Goal: Transaction & Acquisition: Download file/media

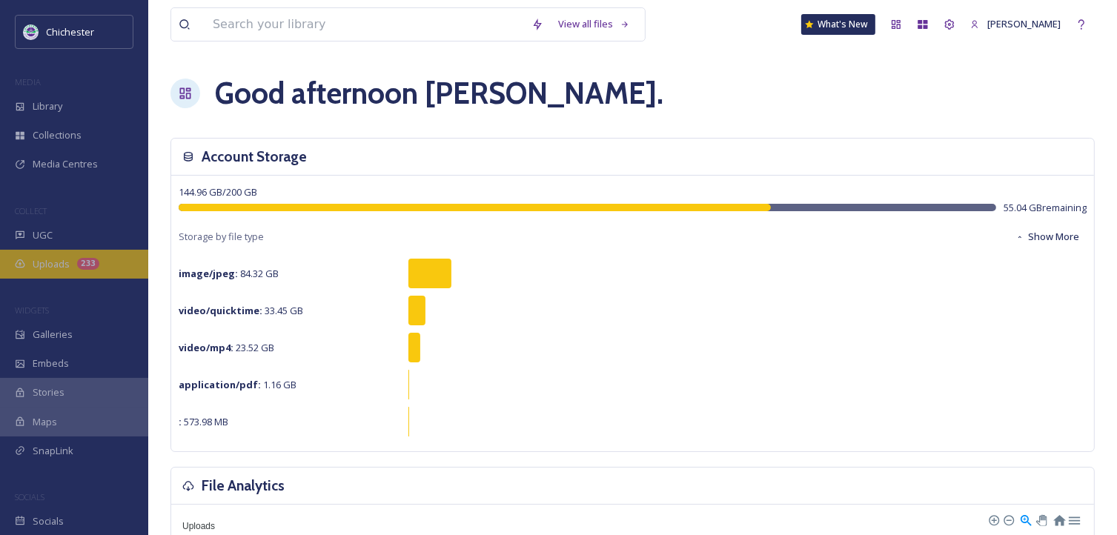
click at [47, 264] on span "Uploads" at bounding box center [51, 264] width 37 height 14
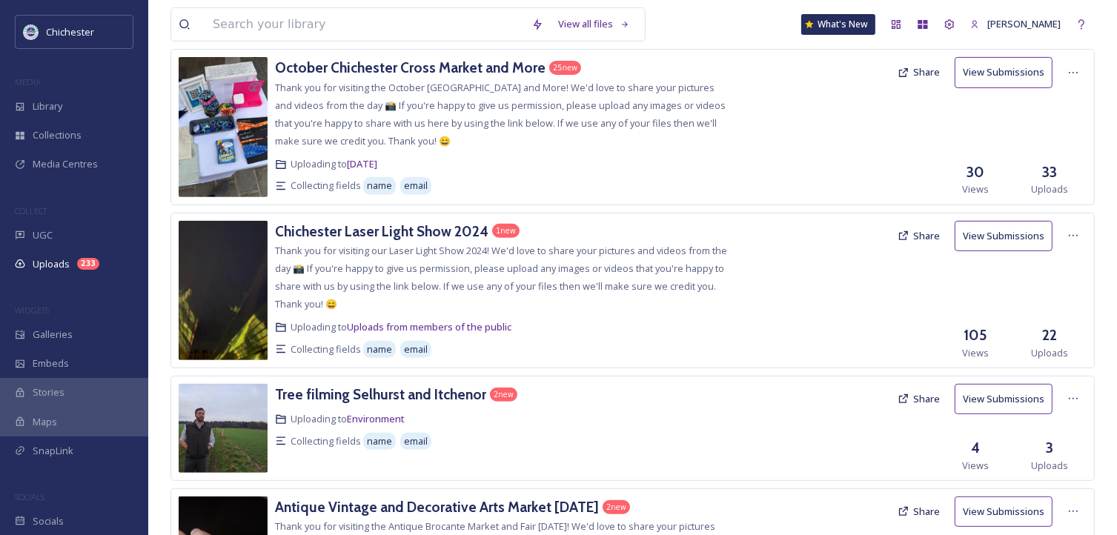
scroll to position [519, 0]
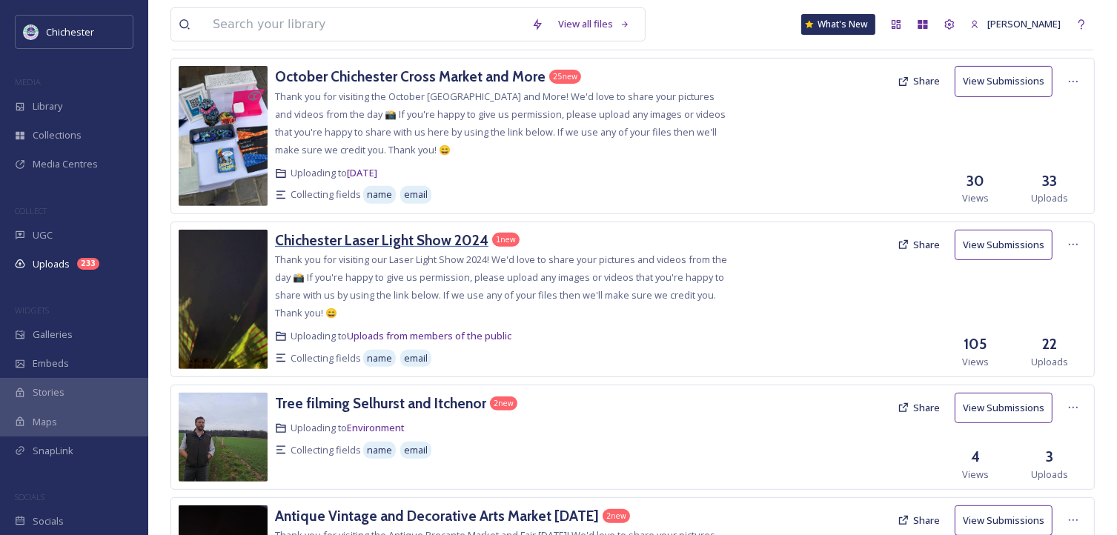
click at [445, 234] on h3 "Chichester Laser Light Show 2024" at bounding box center [381, 240] width 213 height 18
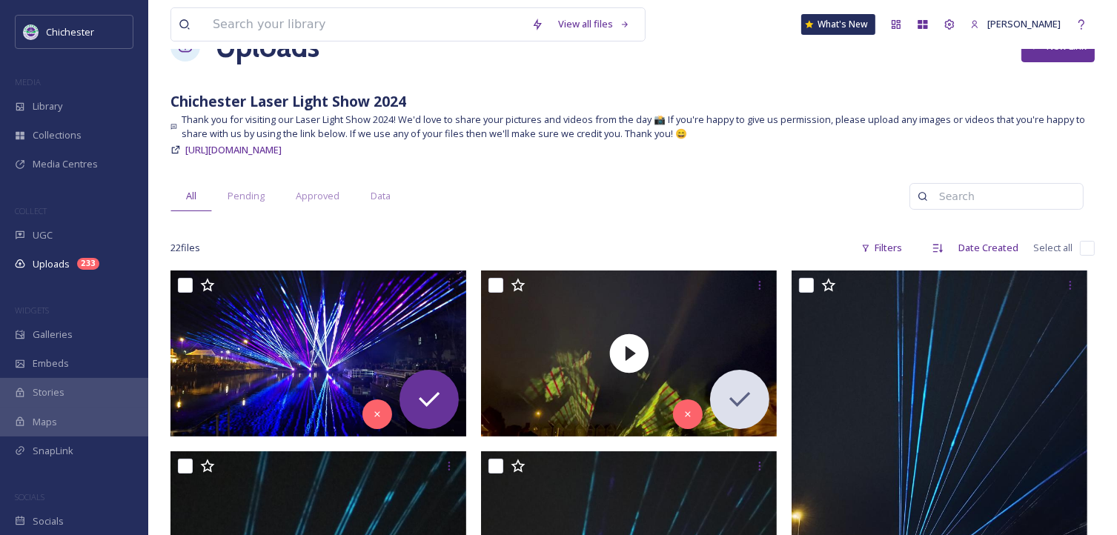
scroll to position [10, 0]
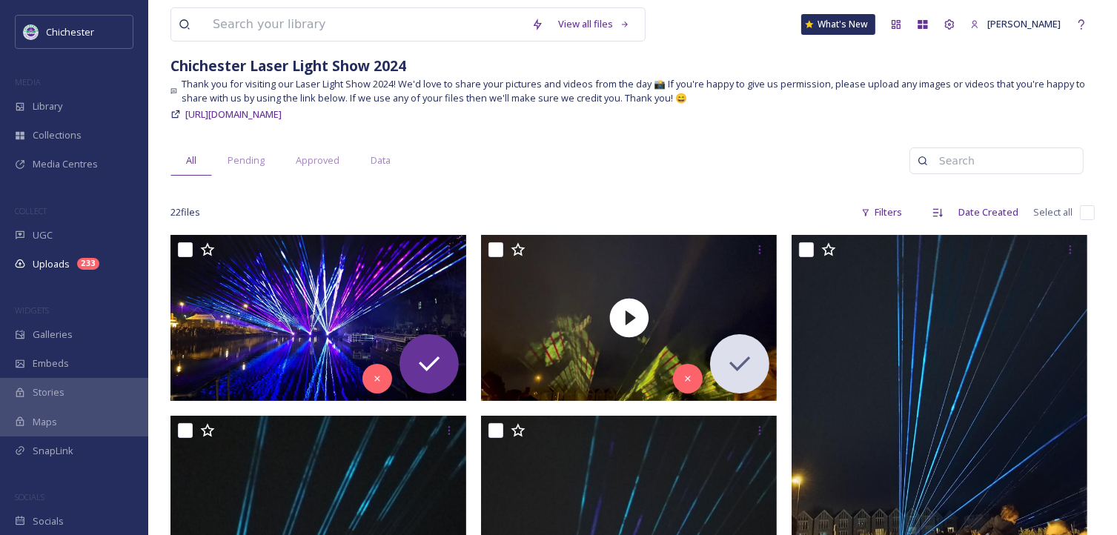
scroll to position [0, 0]
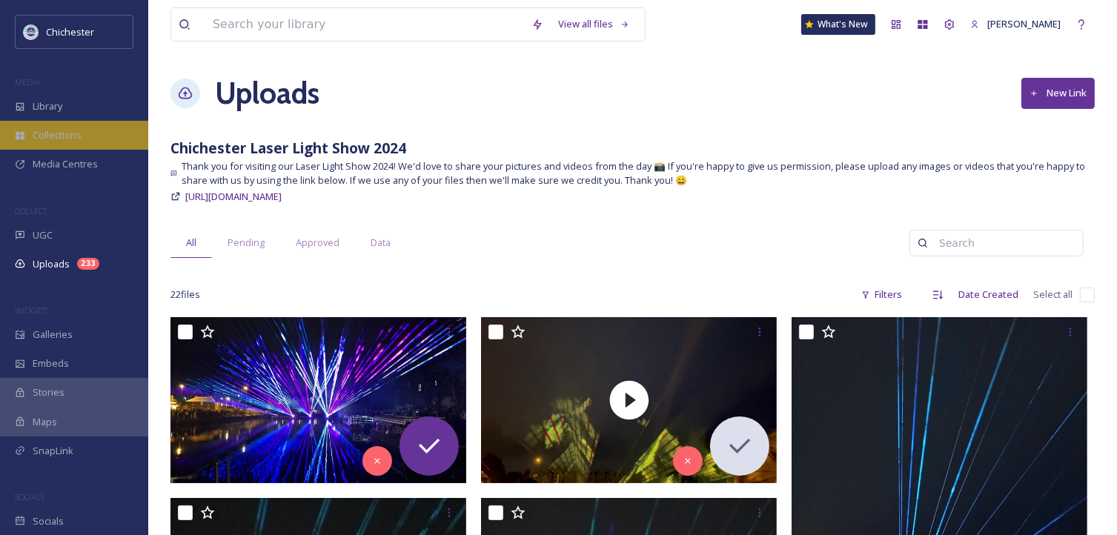
click at [93, 137] on div "Collections" at bounding box center [74, 135] width 148 height 29
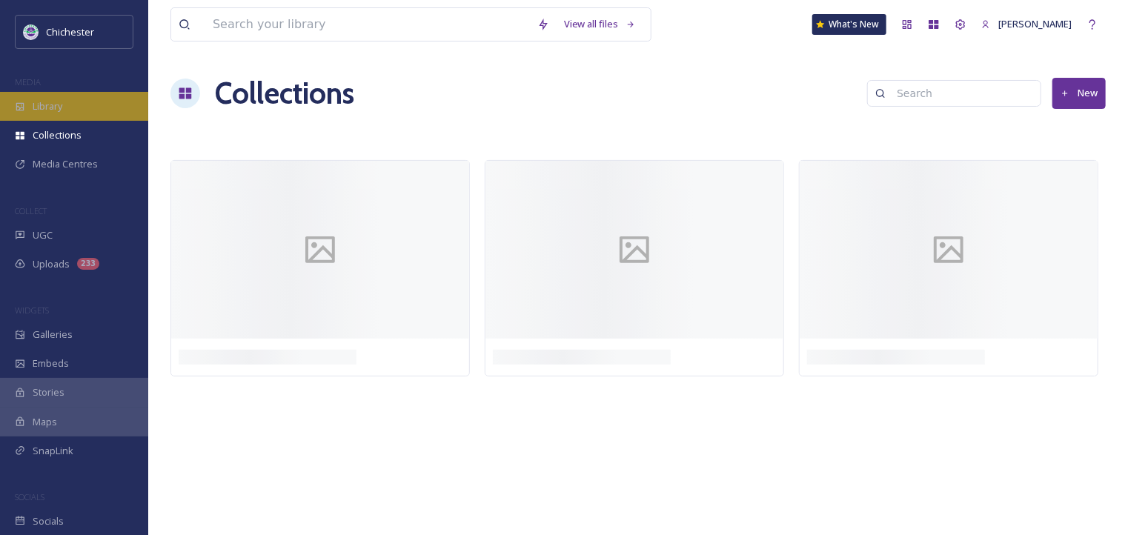
click at [65, 108] on div "Library" at bounding box center [74, 106] width 148 height 29
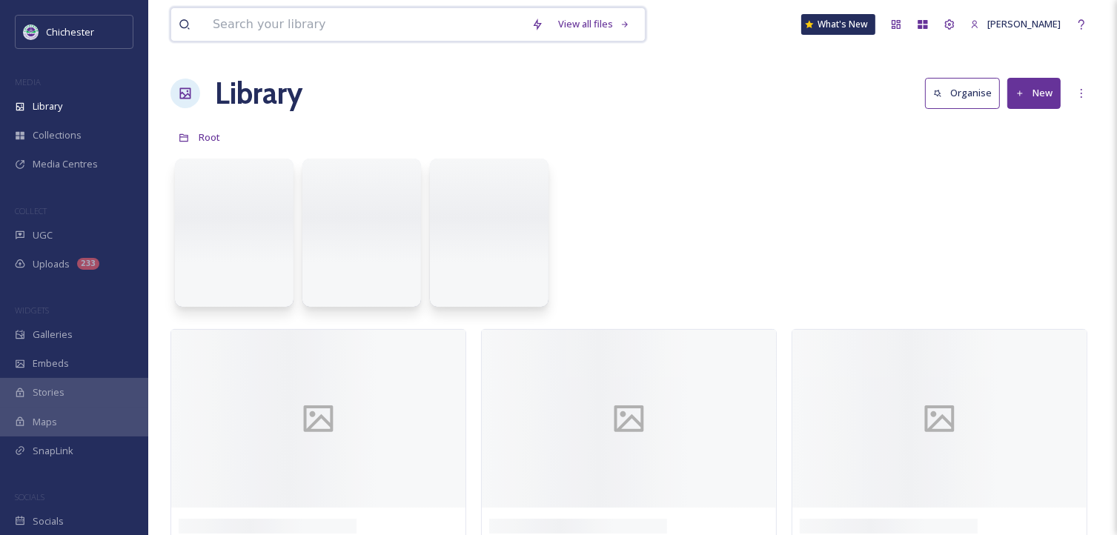
click at [267, 19] on input at bounding box center [364, 24] width 319 height 33
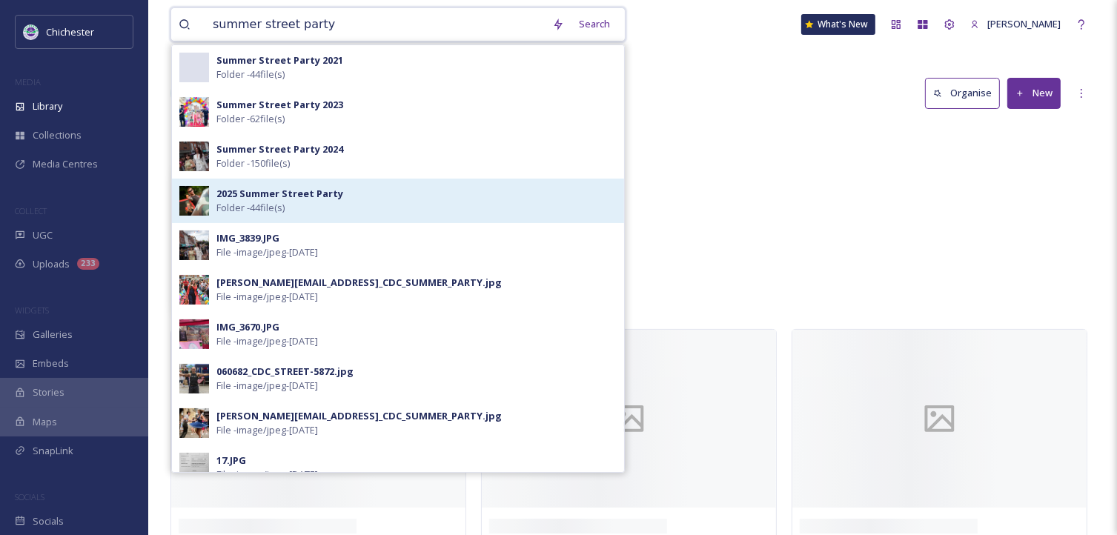
type input "summer street party"
click at [405, 188] on div "2025 Summer Street Party Folder - 44 file(s)" at bounding box center [416, 201] width 400 height 28
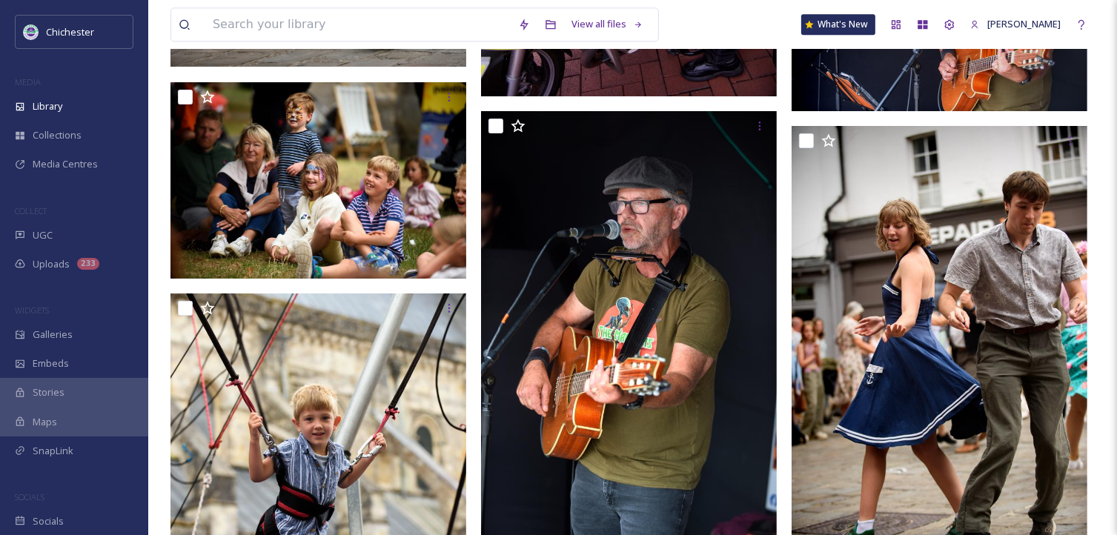
scroll to position [3557, 0]
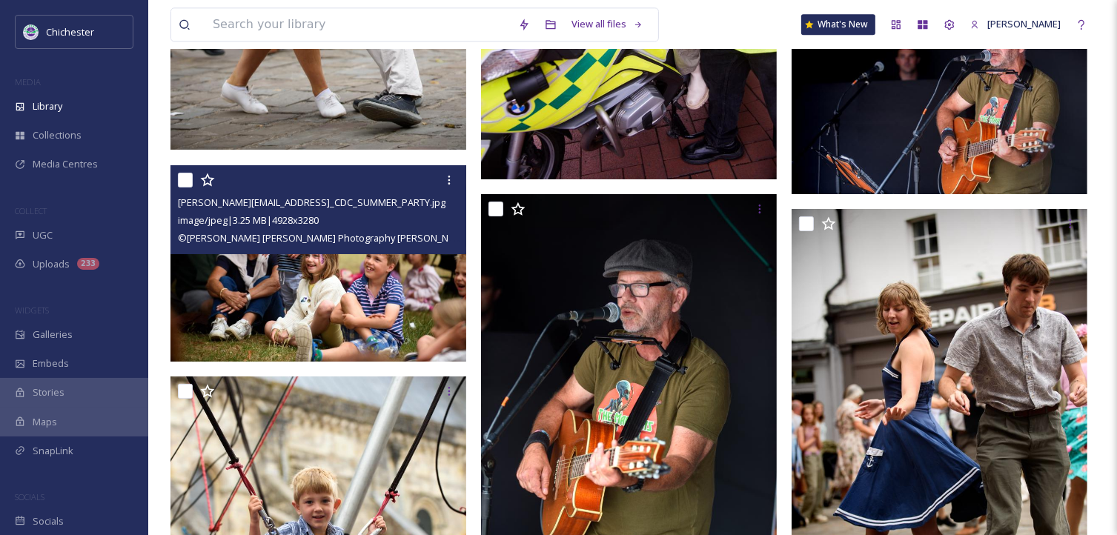
click at [374, 276] on img at bounding box center [318, 263] width 296 height 197
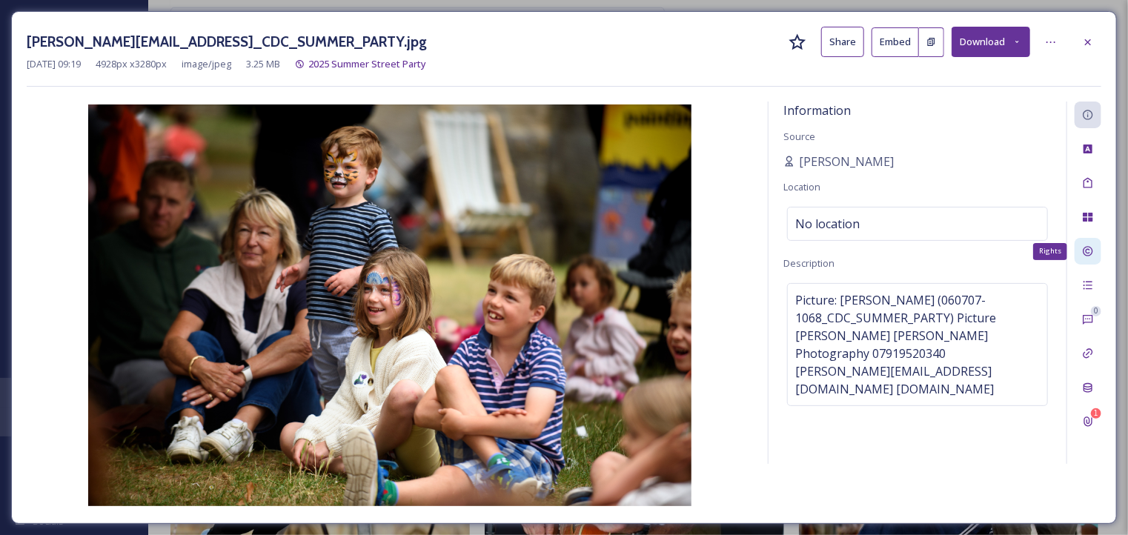
click at [1094, 247] on icon at bounding box center [1088, 251] width 12 height 12
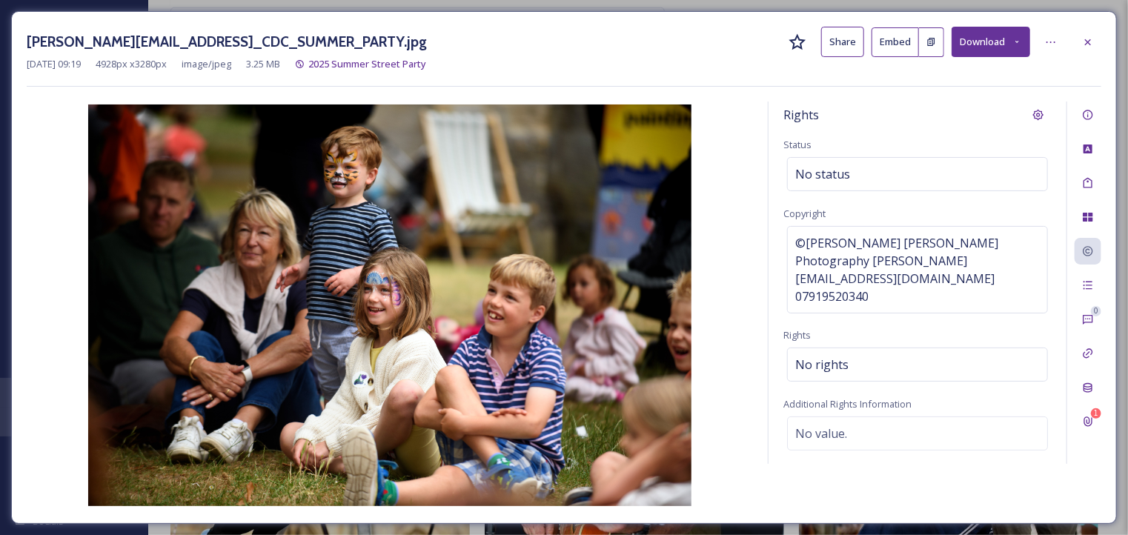
click at [728, 292] on img at bounding box center [390, 305] width 726 height 402
click at [1089, 41] on icon at bounding box center [1088, 42] width 12 height 12
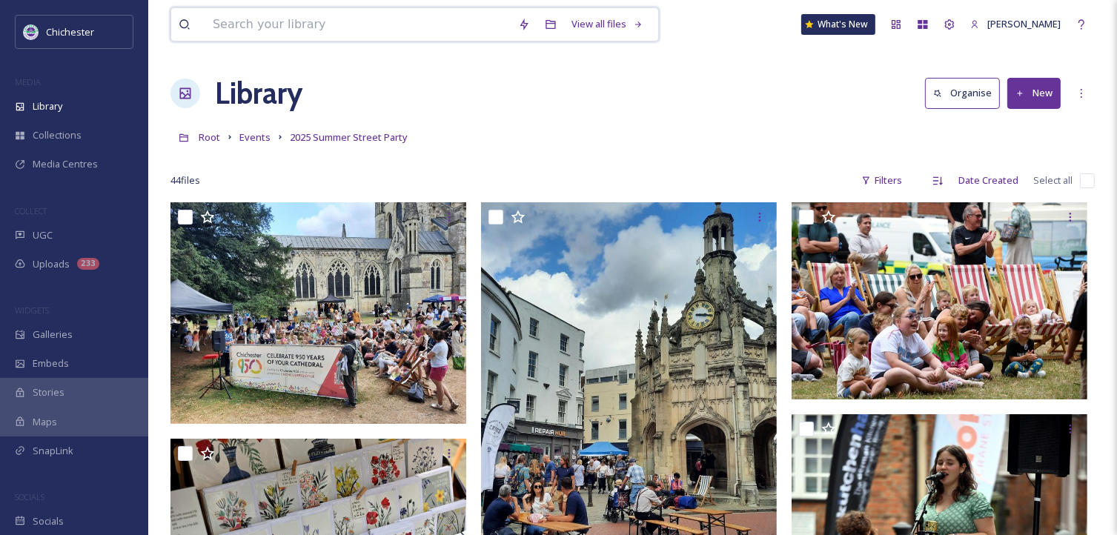
click at [379, 24] on input at bounding box center [357, 24] width 305 height 33
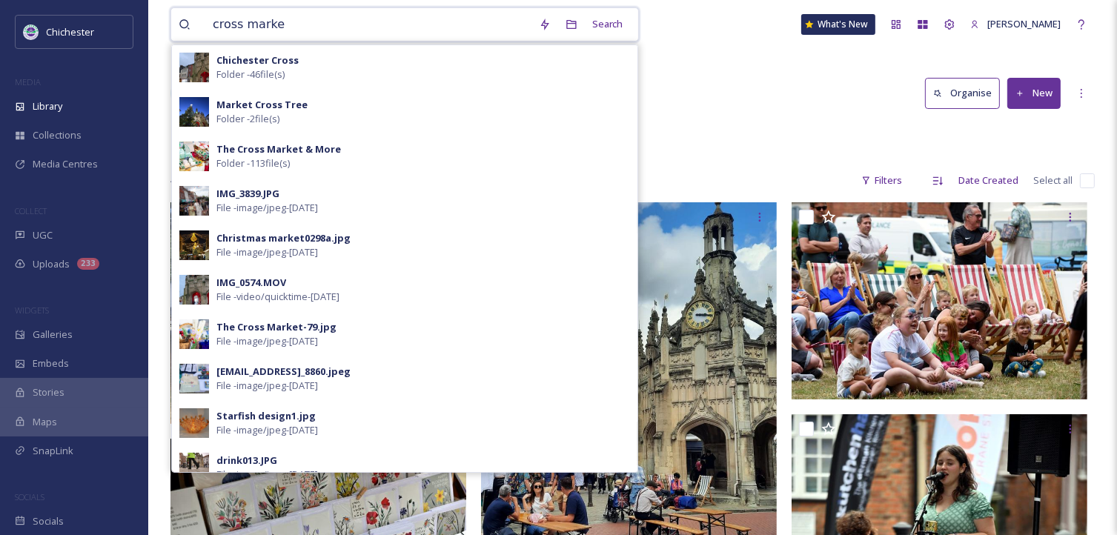
type input "cross market"
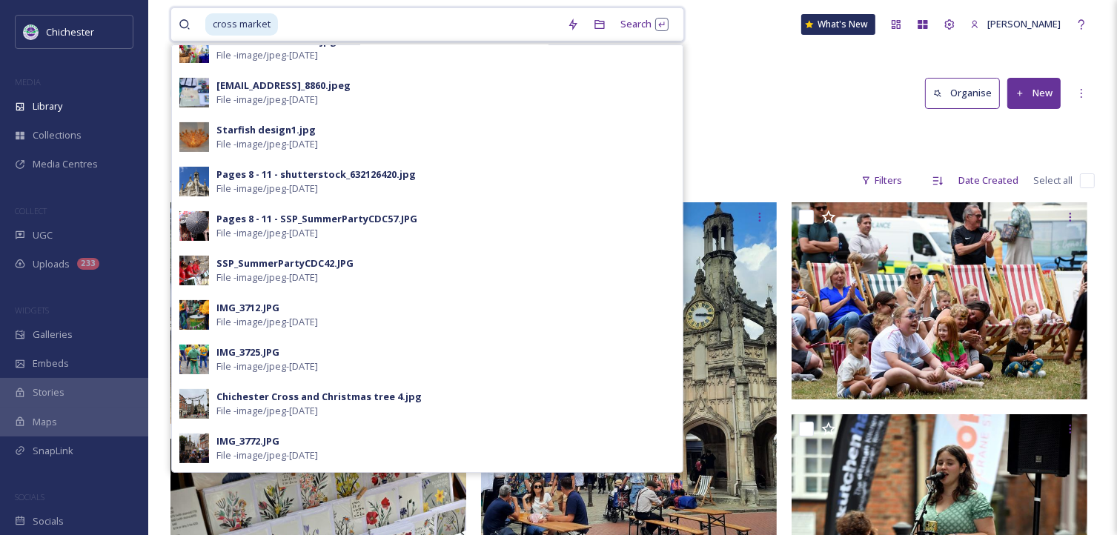
scroll to position [222, 0]
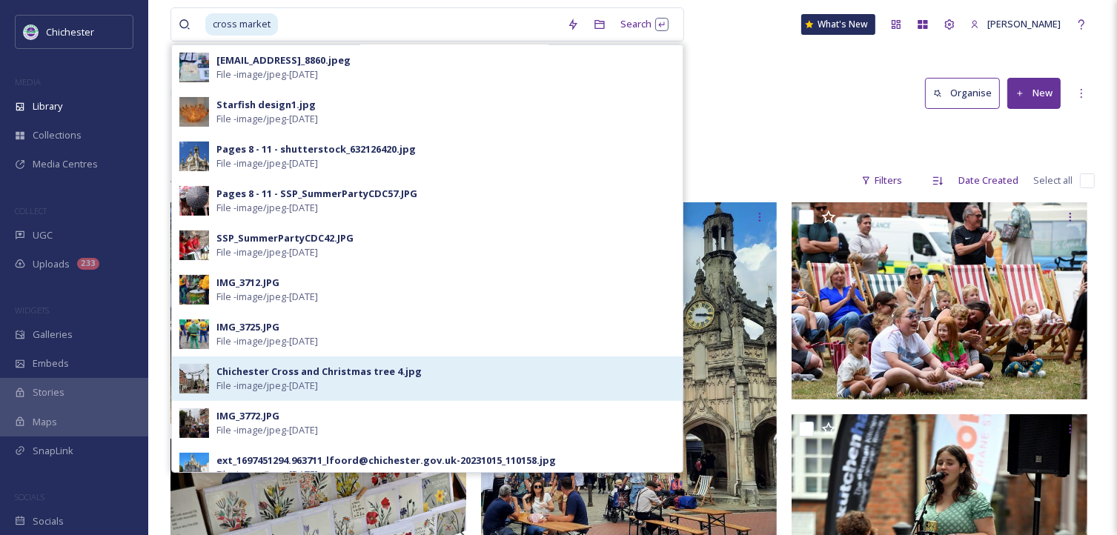
click at [318, 382] on span "File - image/jpeg - [DATE]" at bounding box center [267, 386] width 102 height 14
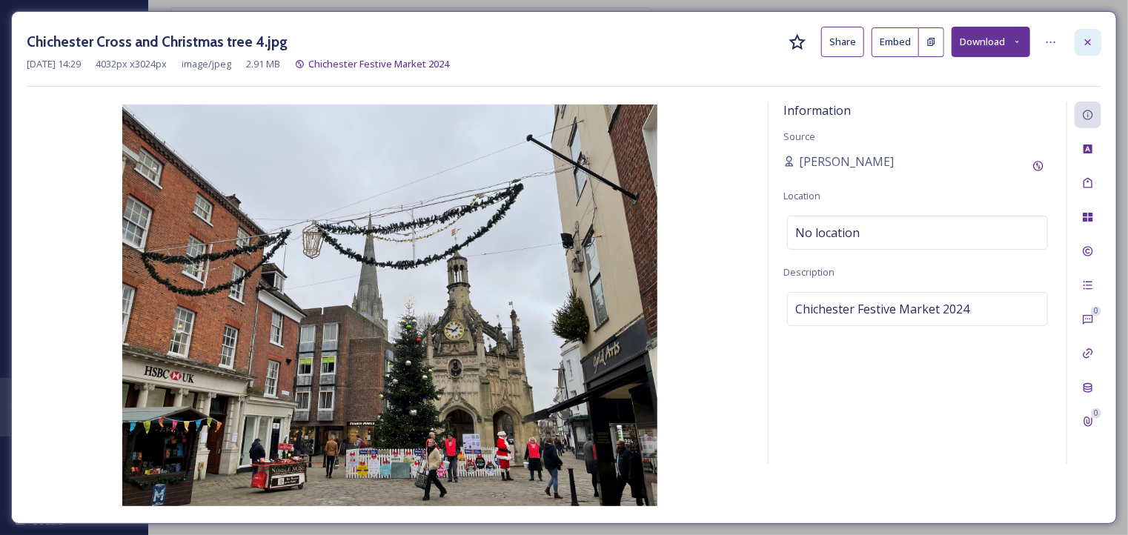
click at [1086, 39] on icon at bounding box center [1088, 42] width 12 height 12
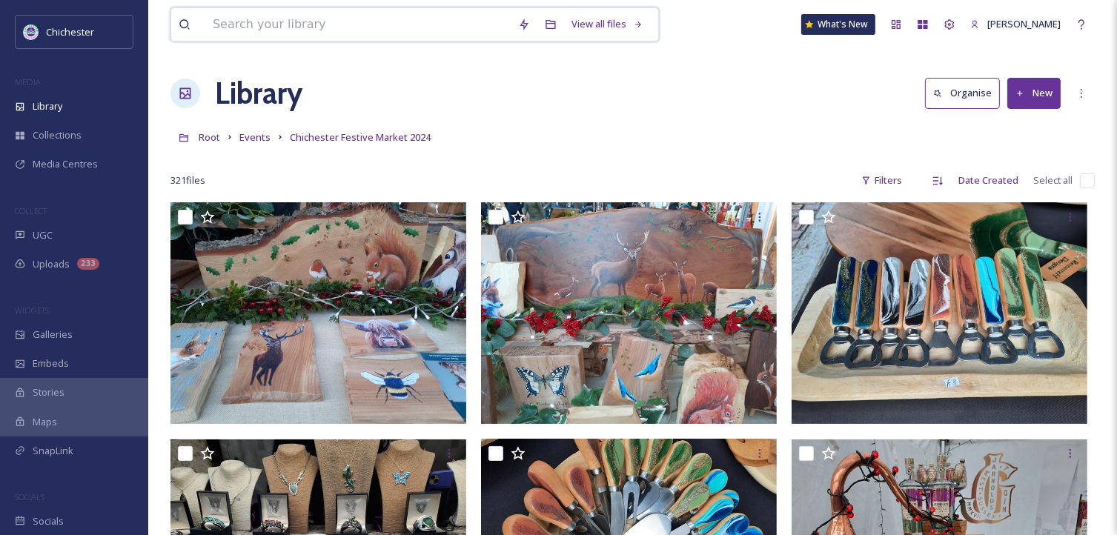
click at [216, 26] on input at bounding box center [357, 24] width 305 height 33
type input "market"
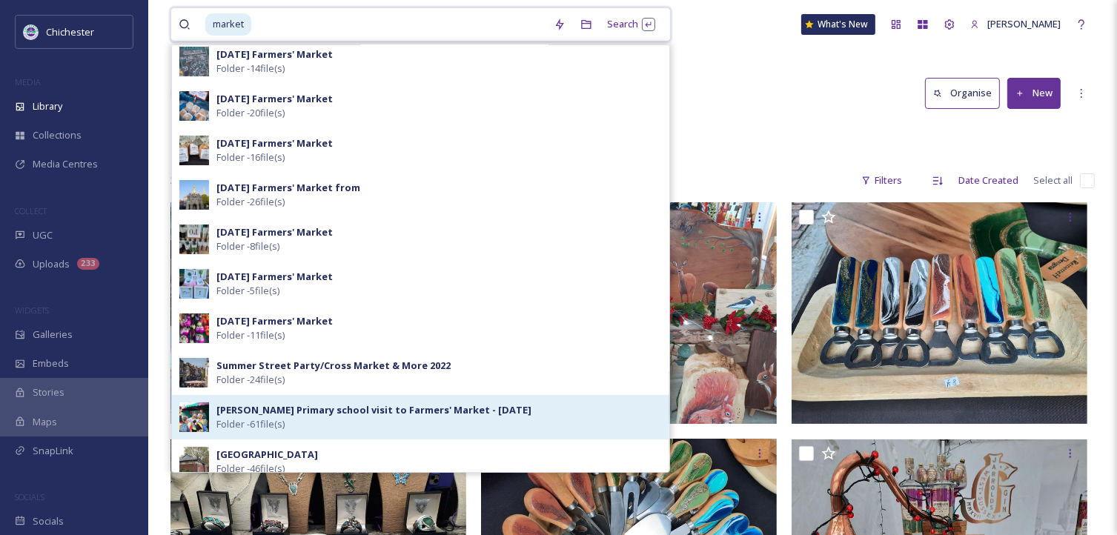
scroll to position [74, 0]
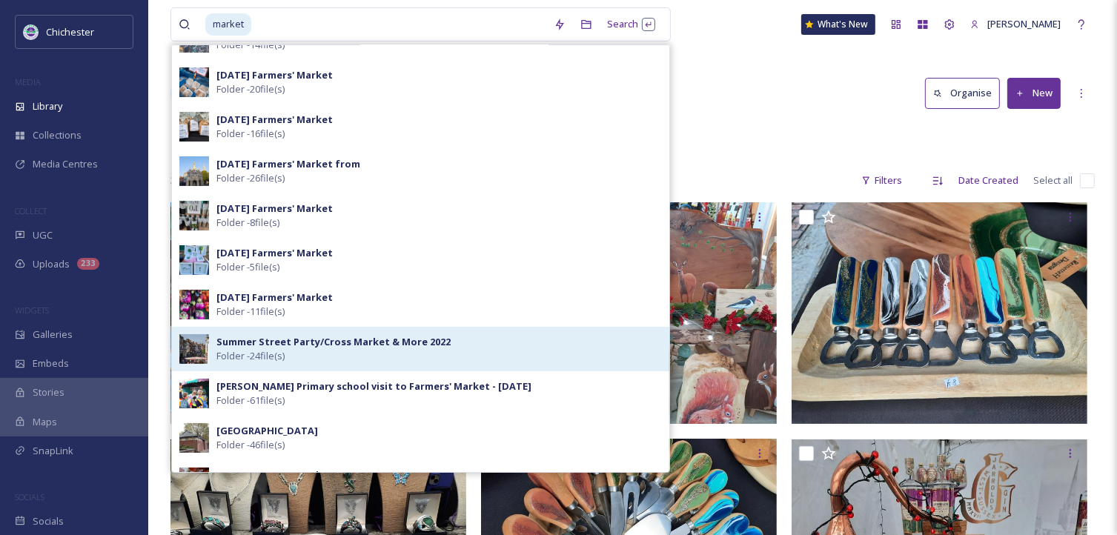
click at [498, 345] on div "Summer Street Party/Cross Market & More 2022 Folder - 24 file(s)" at bounding box center [438, 349] width 445 height 28
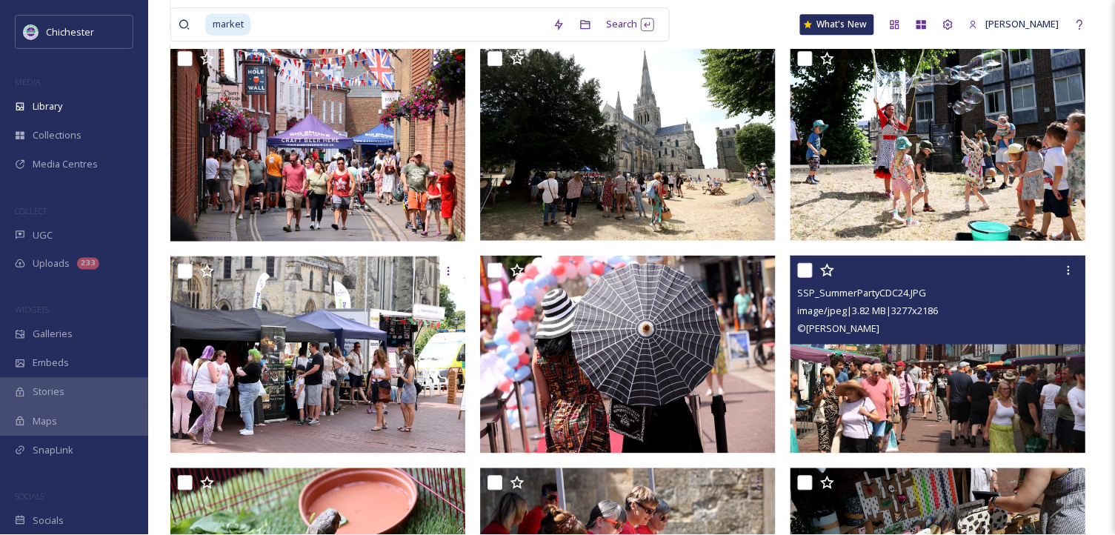
scroll to position [296, 0]
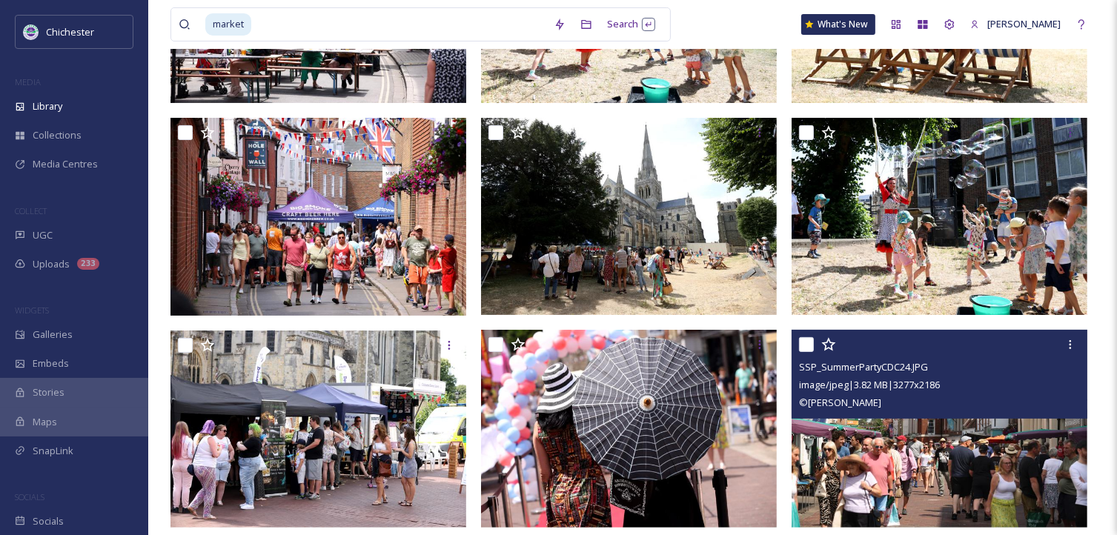
click at [977, 462] on img at bounding box center [939, 428] width 296 height 197
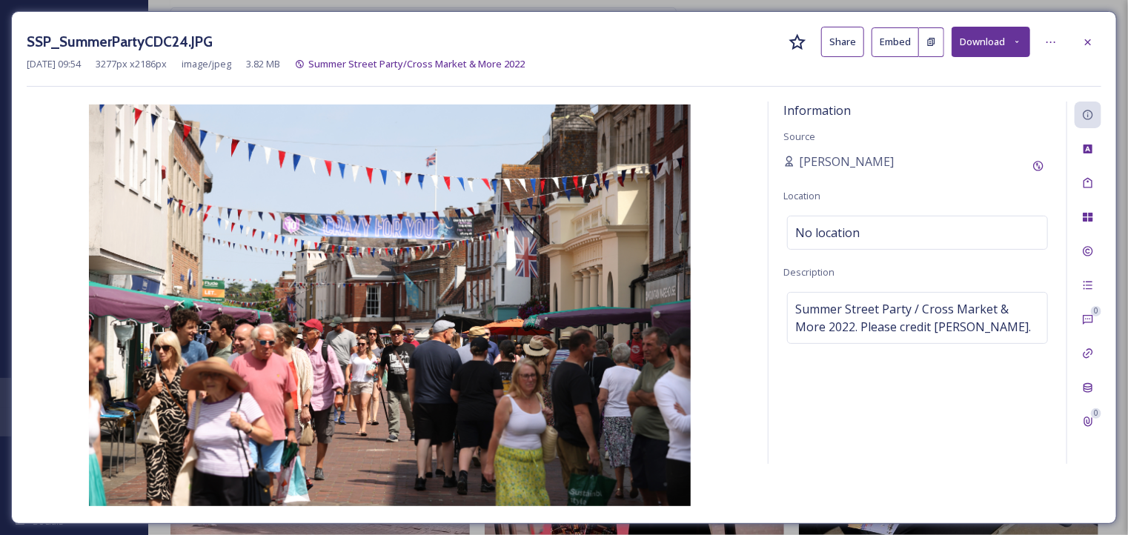
click at [983, 34] on button "Download" at bounding box center [990, 42] width 79 height 30
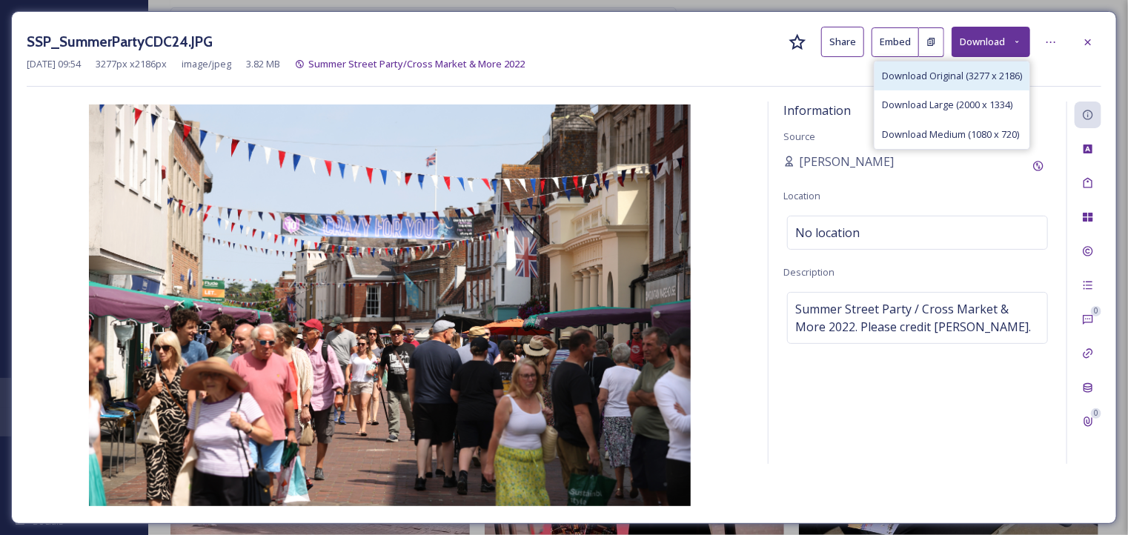
click at [978, 73] on span "Download Original (3277 x 2186)" at bounding box center [952, 76] width 140 height 14
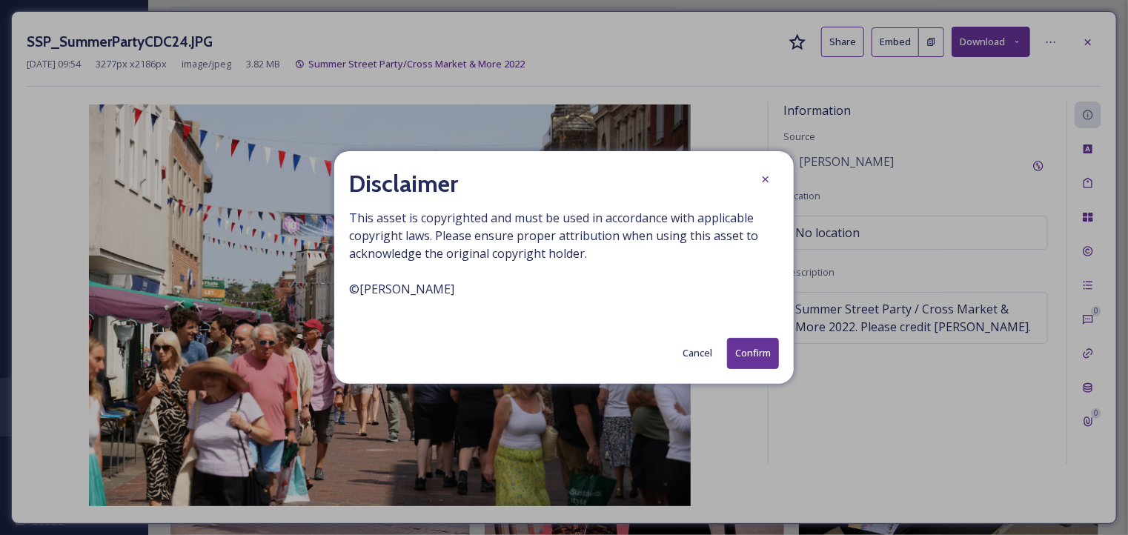
click at [439, 289] on span "This asset is copyrighted and must be used in accordance with applicable copyri…" at bounding box center [564, 262] width 430 height 107
copy span "© [PERSON_NAME]"
click at [745, 350] on button "Confirm" at bounding box center [753, 353] width 52 height 30
